Goal: Find specific page/section

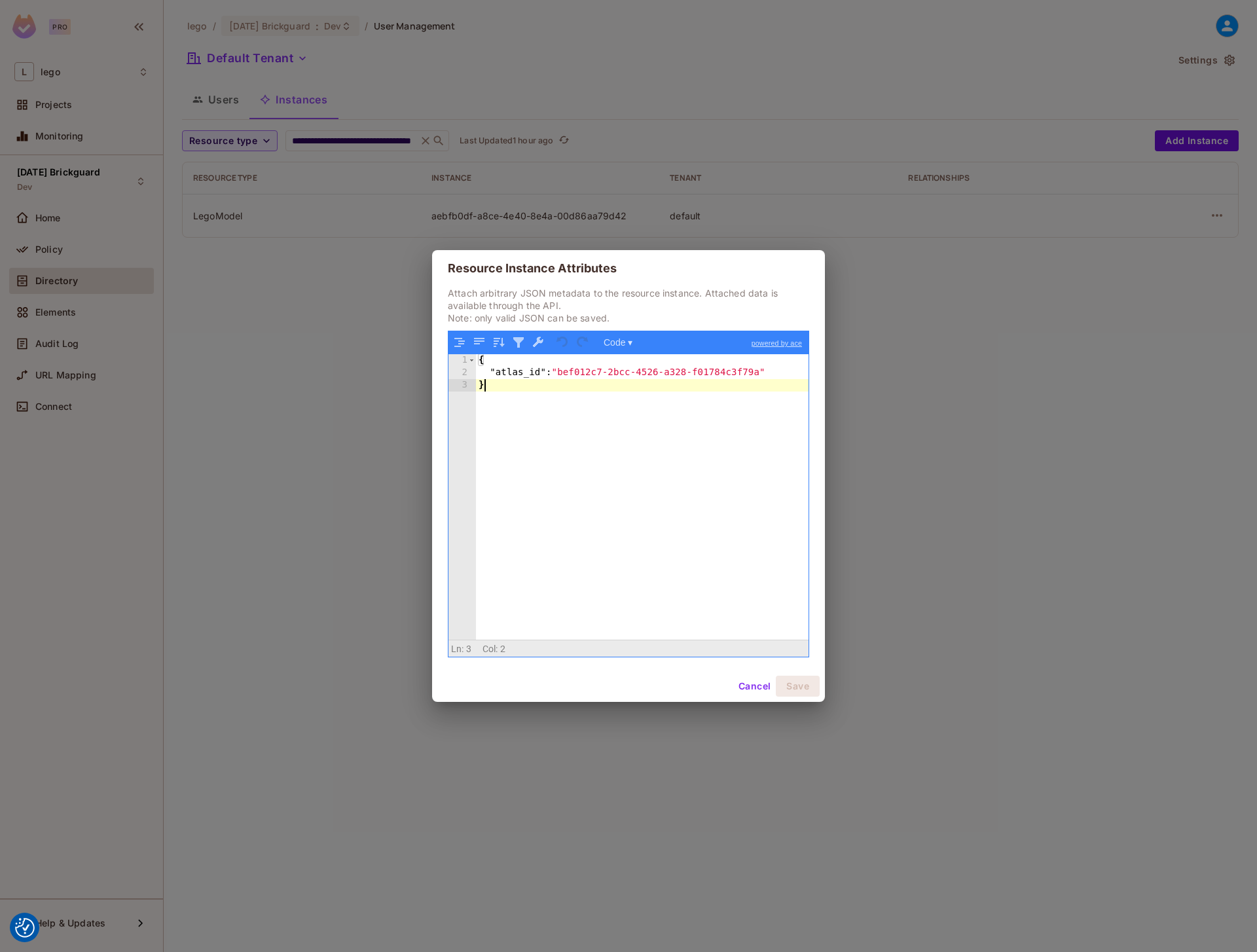
click at [756, 676] on button "Cancel" at bounding box center [754, 686] width 42 height 21
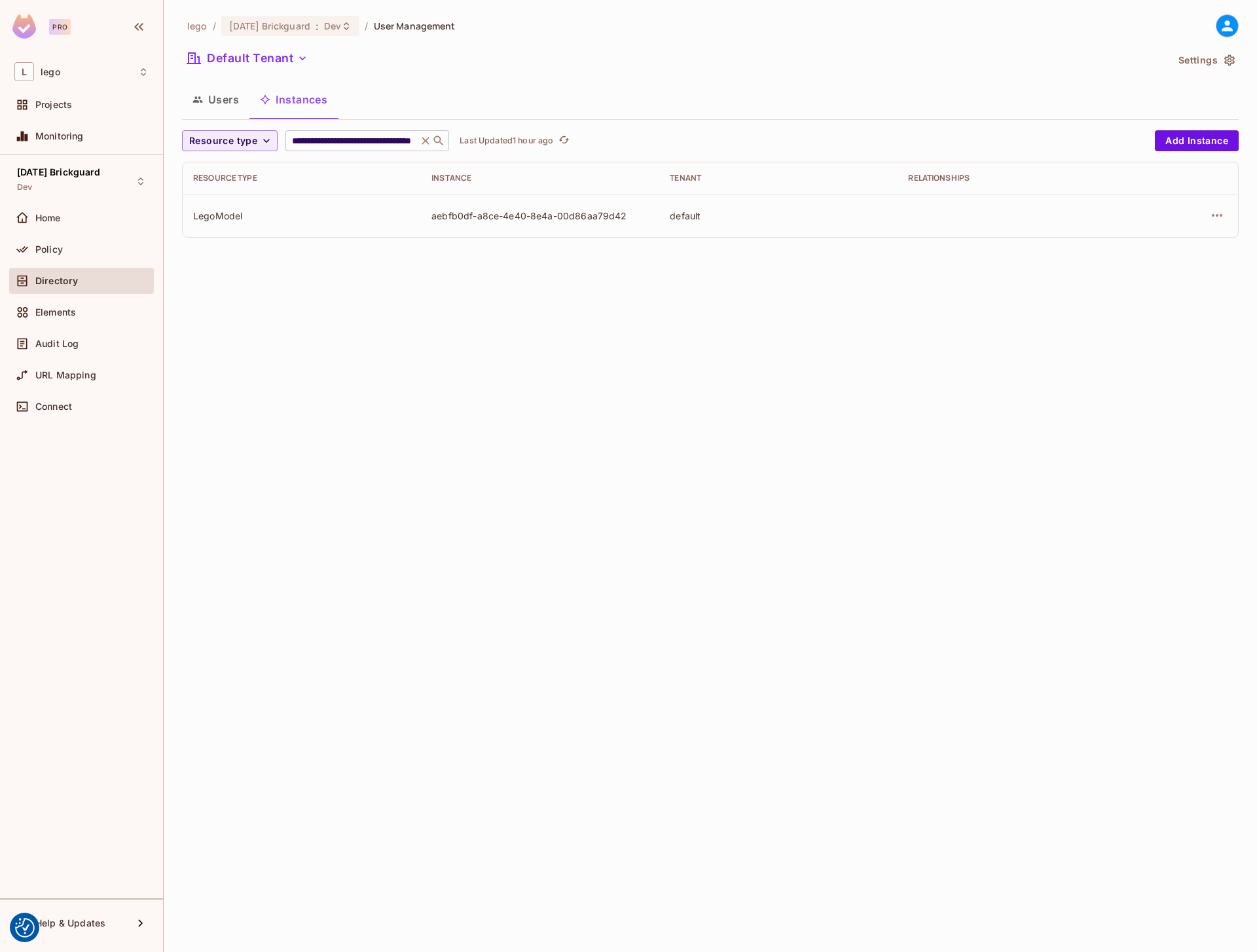
click at [424, 141] on icon at bounding box center [425, 140] width 8 height 8
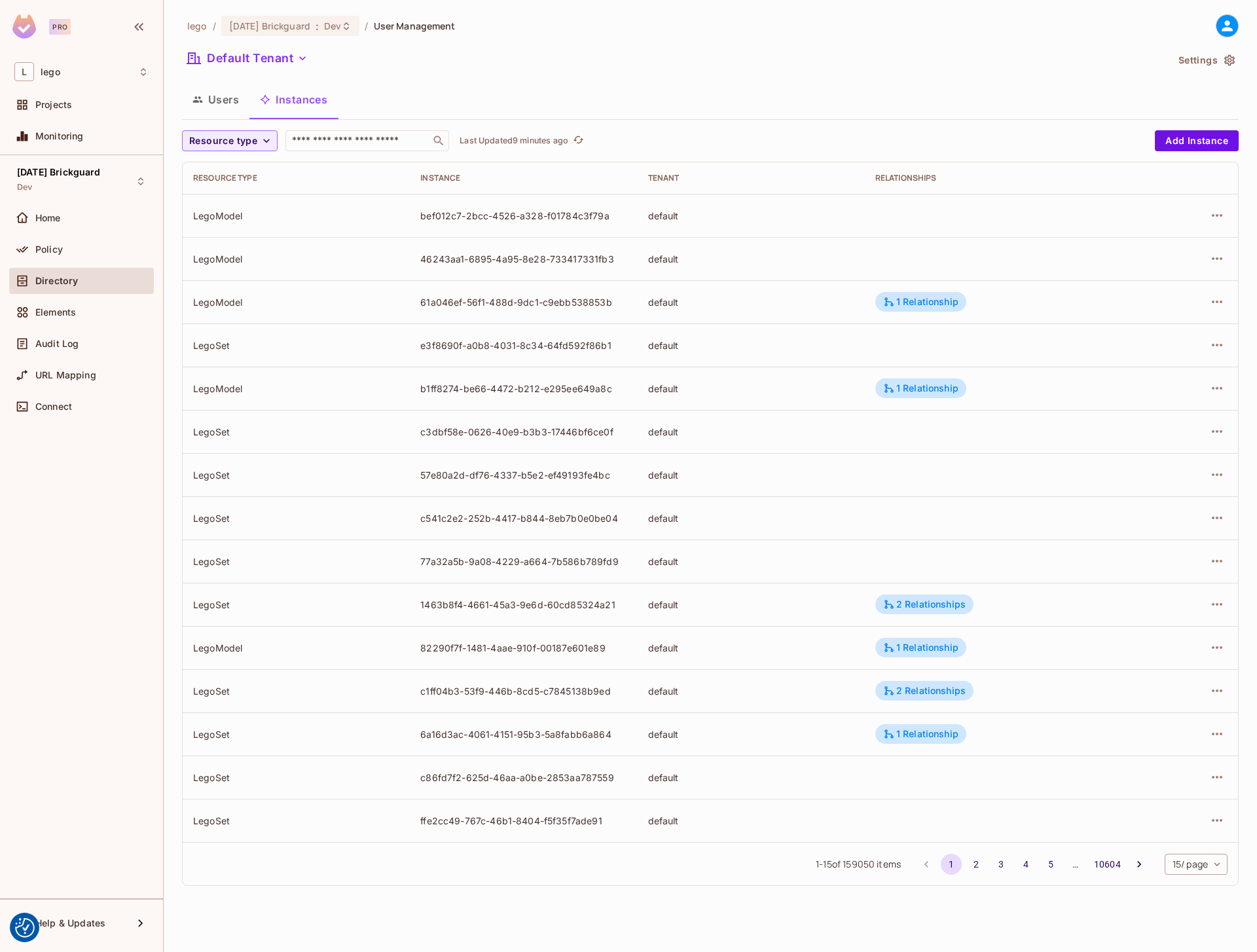
click at [336, 78] on div "lego / 08.01.11 Brickguard : Dev / User Management Default Tenant Settings User…" at bounding box center [710, 455] width 1056 height 882
